Goal: Book appointment/travel/reservation

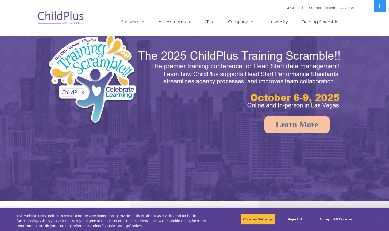
select select "MEDIUM"
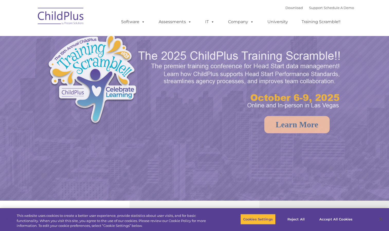
select select "MEDIUM"
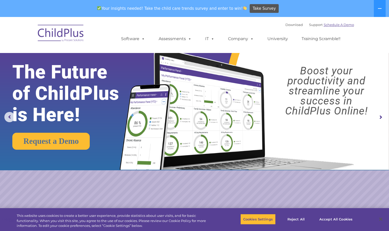
click at [345, 23] on link "Schedule A Demo" at bounding box center [339, 25] width 30 height 4
